Goal: Information Seeking & Learning: Learn about a topic

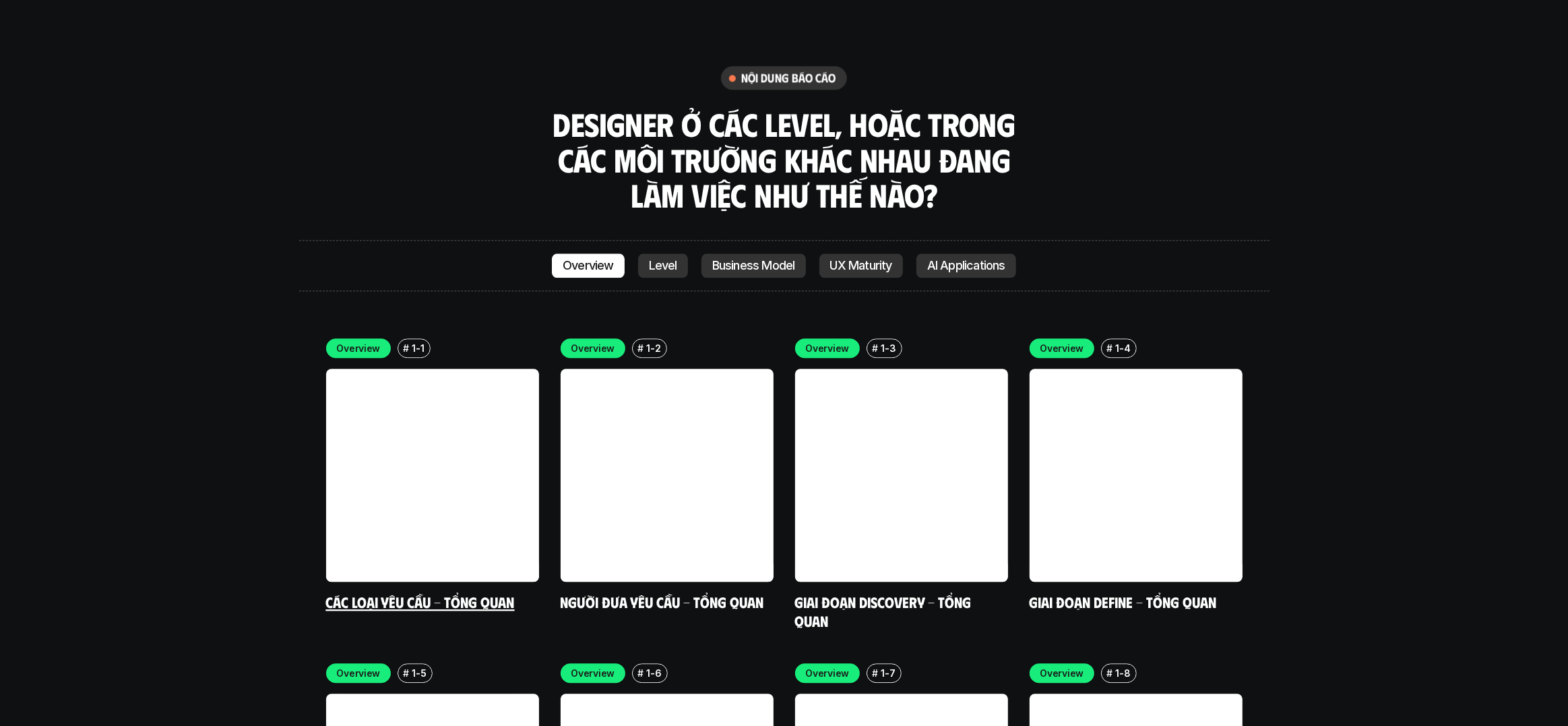
scroll to position [3900, 0]
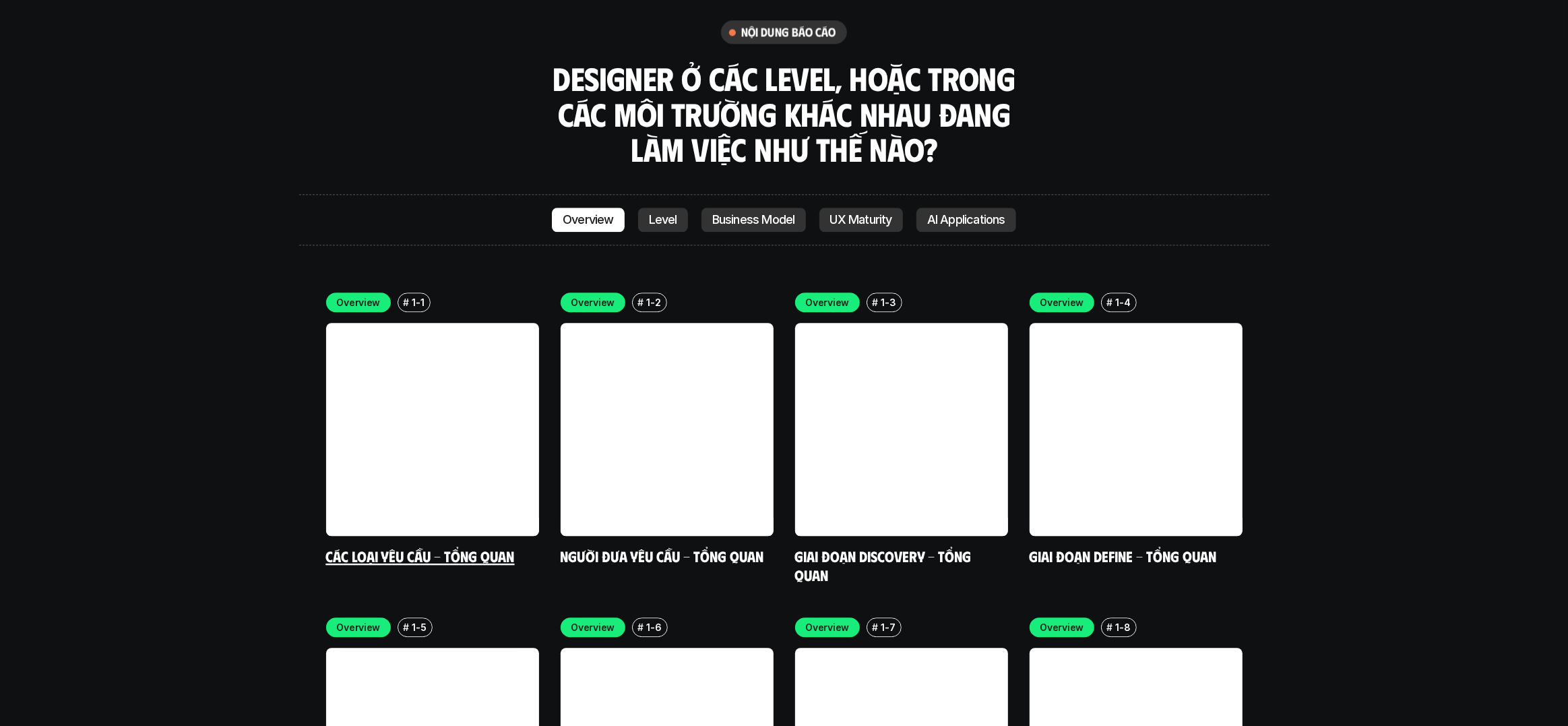
click at [423, 432] on link at bounding box center [432, 429] width 213 height 213
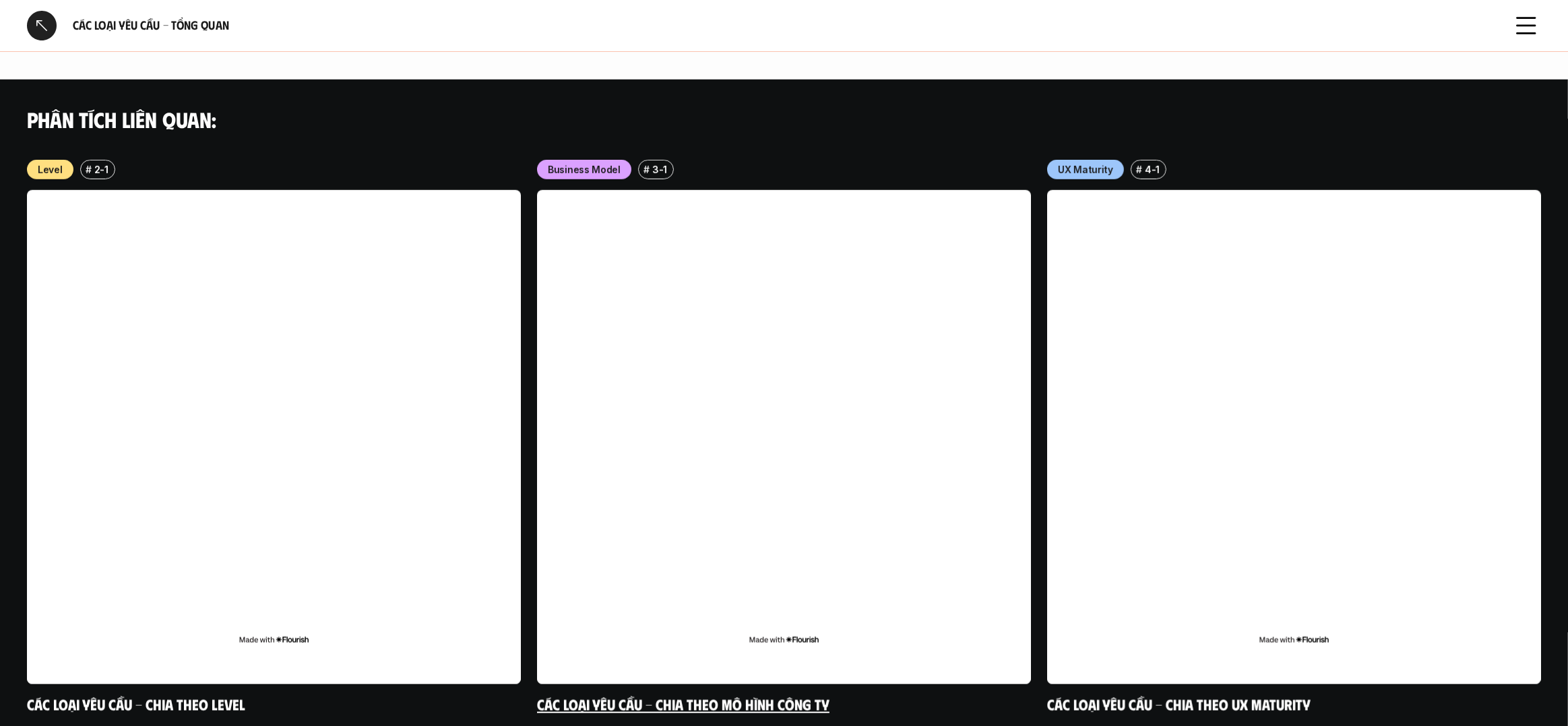
scroll to position [1314, 0]
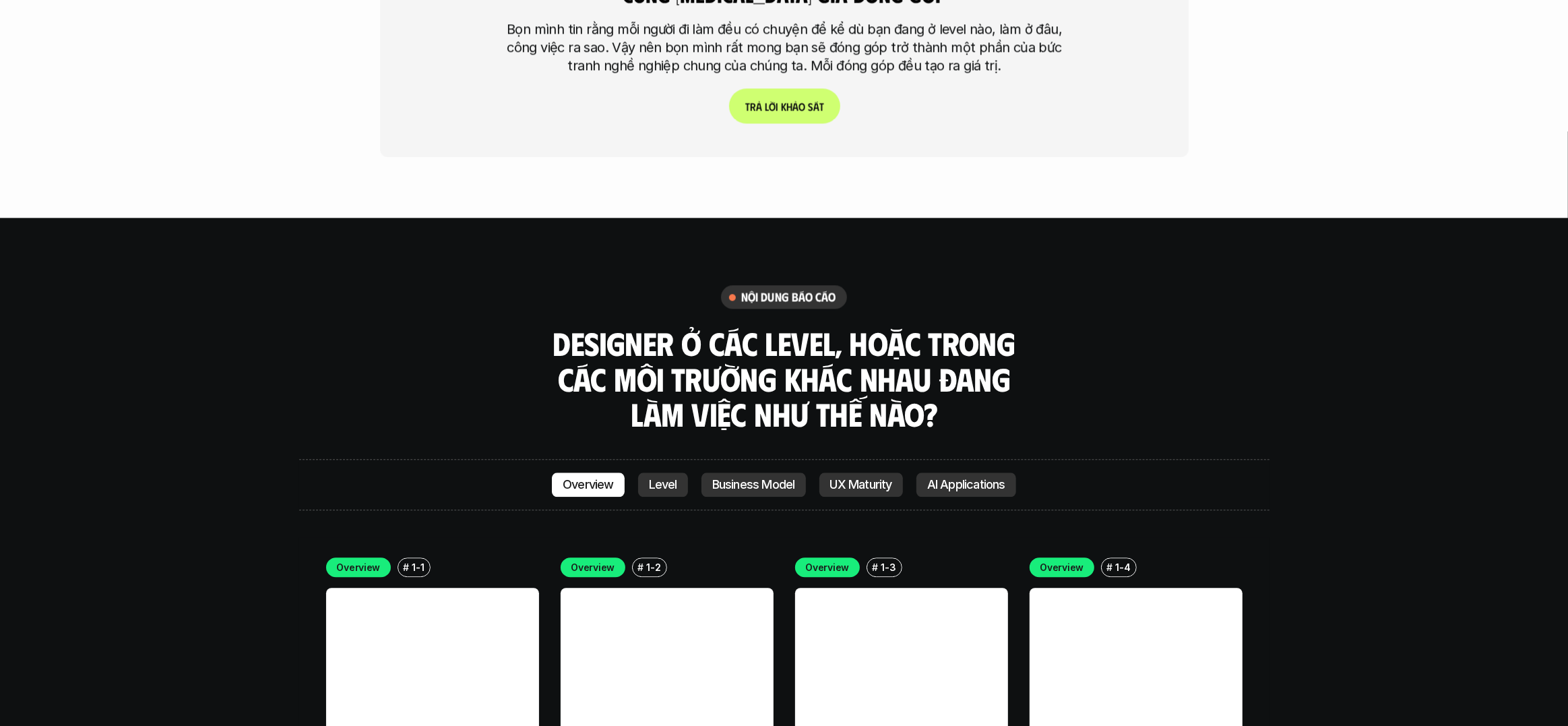
scroll to position [3771, 0]
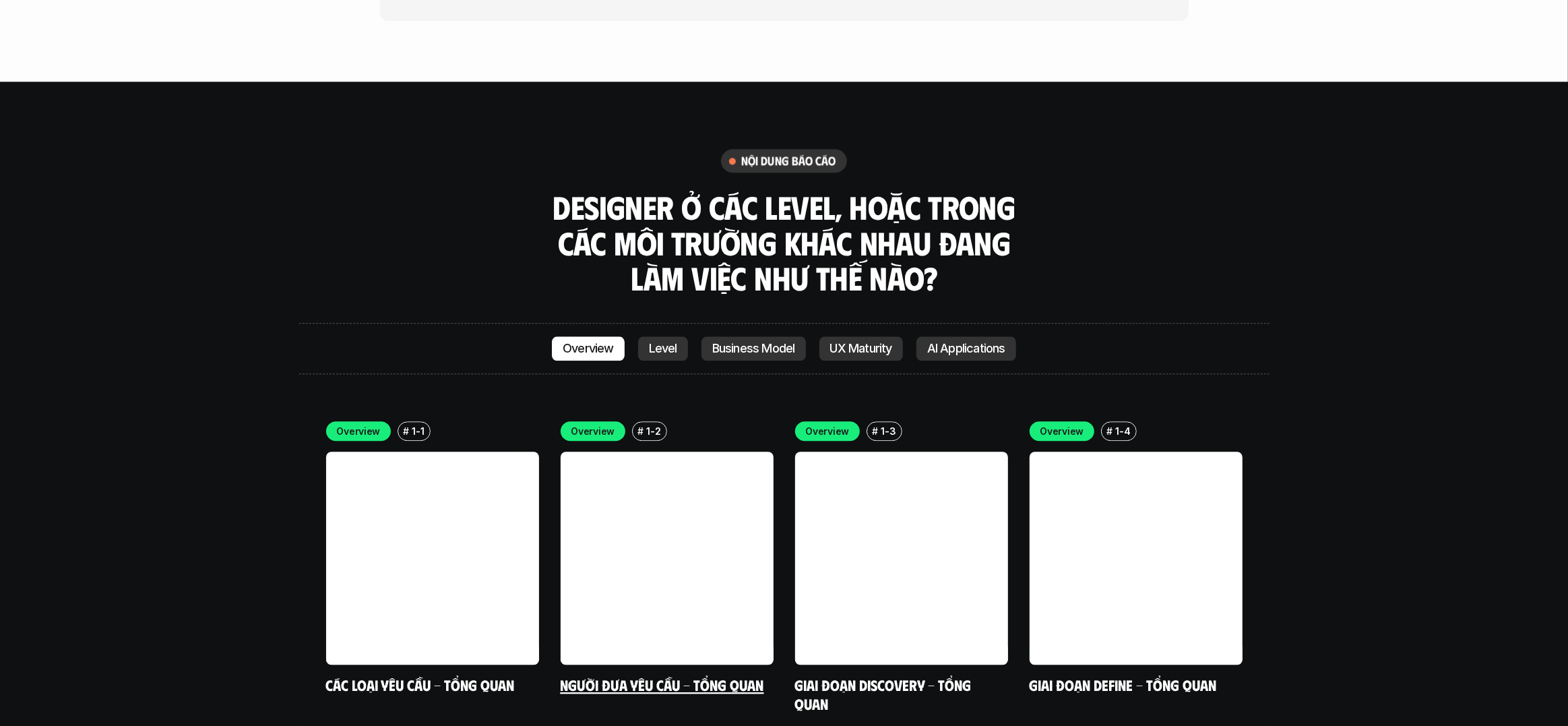
click at [663, 451] on link at bounding box center [667, 558] width 213 height 213
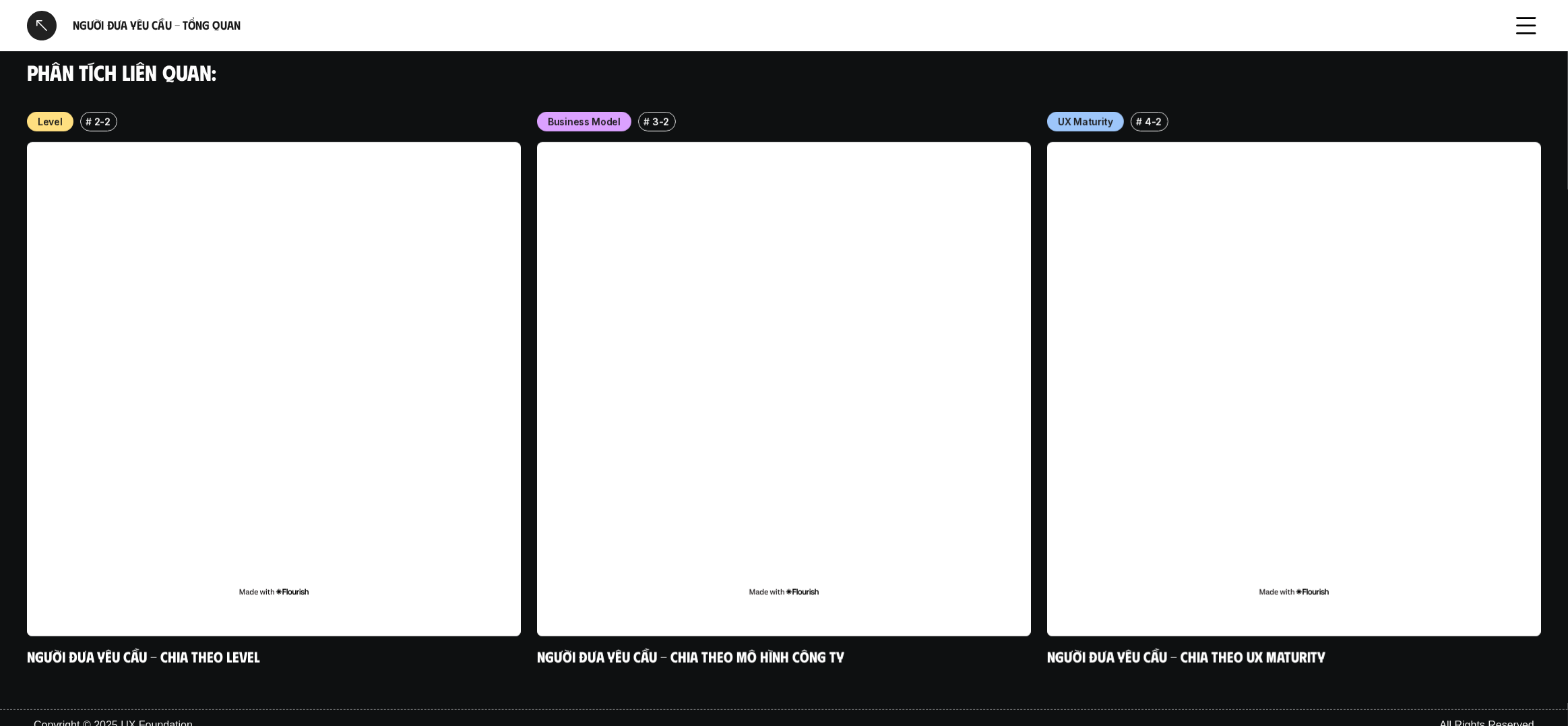
scroll to position [1024, 0]
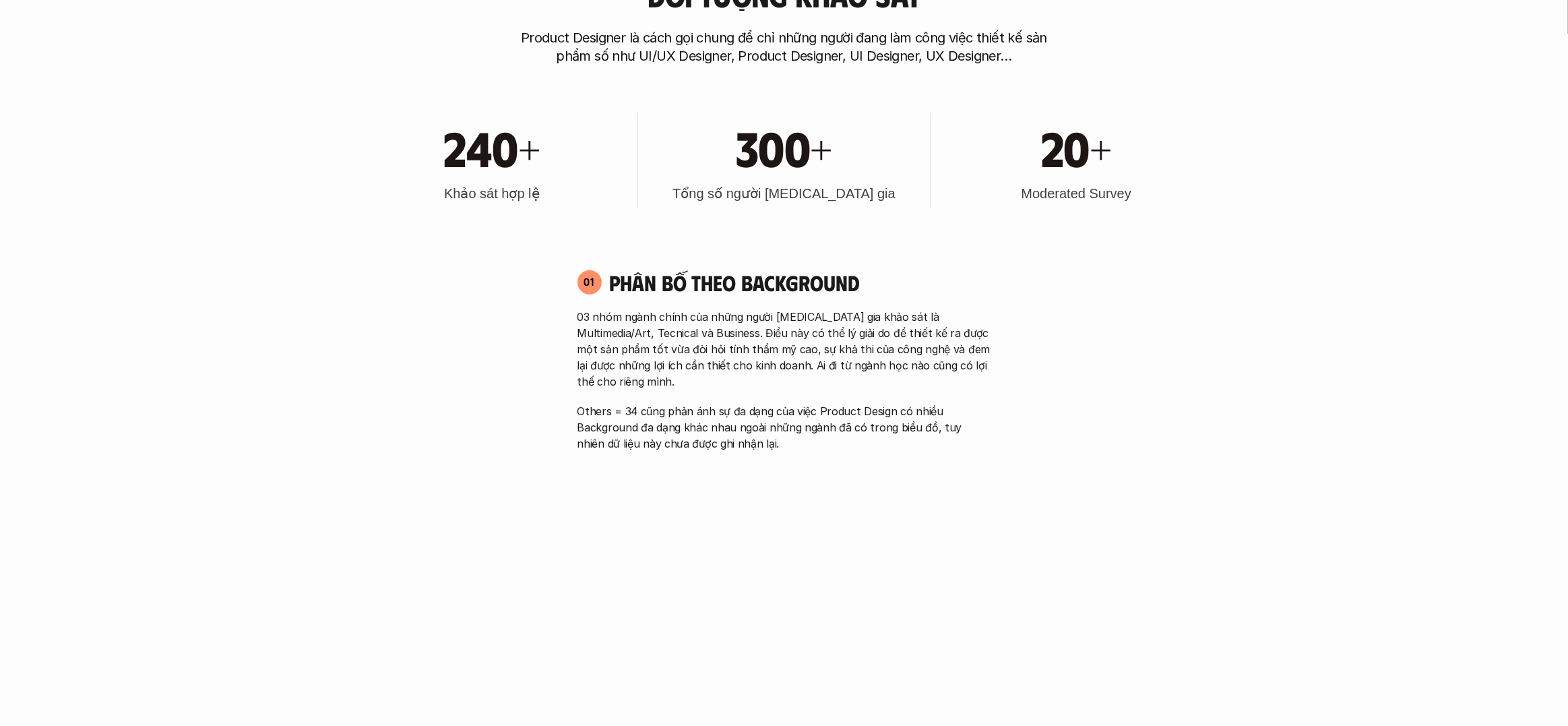
scroll to position [788, 0]
